Goal: Information Seeking & Learning: Understand process/instructions

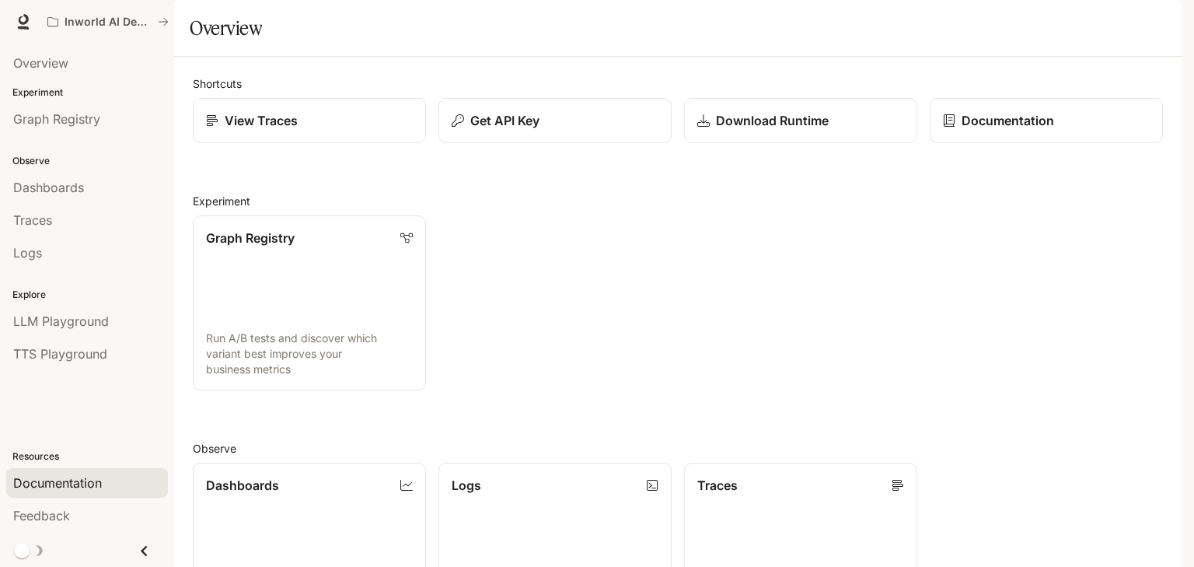
click at [89, 482] on span "Documentation" at bounding box center [57, 482] width 89 height 19
click at [985, 130] on p "Documentation" at bounding box center [1007, 120] width 93 height 19
